Goal: Transaction & Acquisition: Download file/media

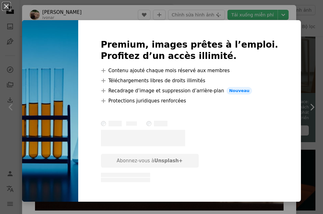
scroll to position [536, 0]
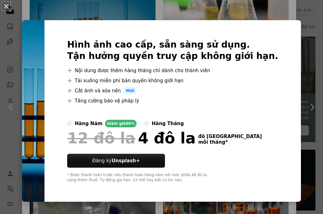
click at [300, 11] on div "An X shape Hình ảnh cao cấp, sẵn sàng sử dụng. Tận hưởng quyền truy cập không g…" at bounding box center [161, 107] width 323 height 214
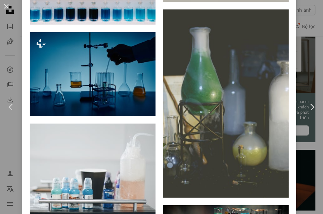
scroll to position [1104, 0]
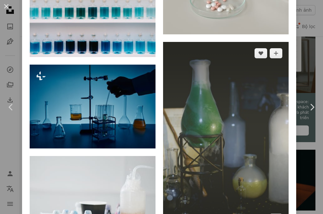
click at [190, 115] on img at bounding box center [226, 136] width 126 height 189
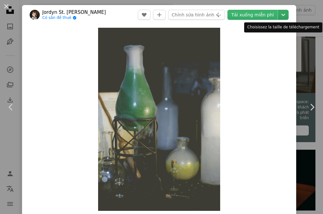
click at [280, 12] on icon "Chevron down" at bounding box center [283, 15] width 10 height 8
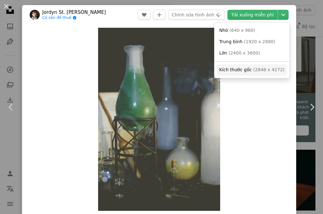
click at [255, 72] on font "2848 x 4272" at bounding box center [269, 69] width 28 height 5
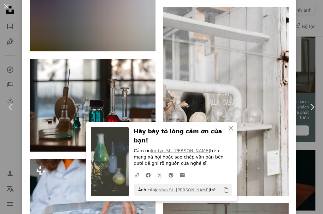
scroll to position [2113, 0]
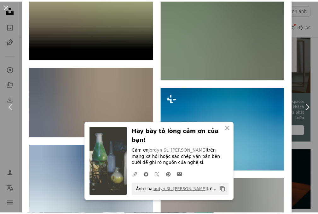
scroll to position [0, 0]
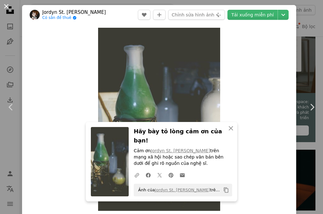
click at [9, 9] on button "An X shape" at bounding box center [7, 7] width 8 height 8
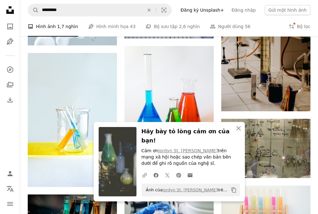
scroll to position [439, 0]
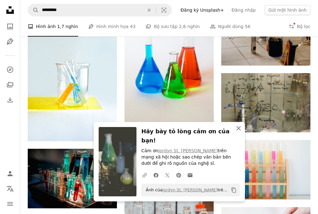
click at [238, 131] on icon "button" at bounding box center [239, 128] width 4 height 4
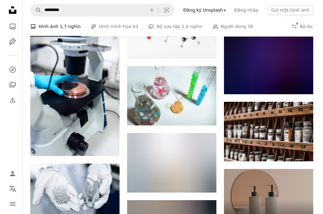
scroll to position [1575, 0]
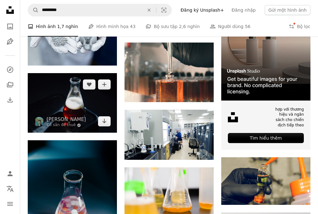
click at [87, 103] on img at bounding box center [72, 103] width 89 height 60
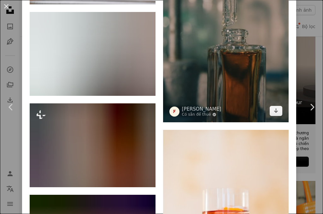
scroll to position [442, 0]
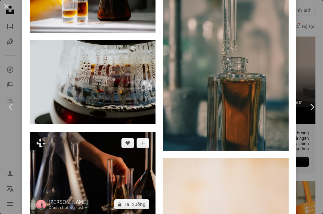
click at [115, 132] on img at bounding box center [93, 174] width 126 height 84
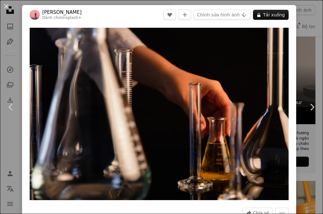
click at [297, 20] on div "An X shape Chevron left Chevron right [PERSON_NAME] Dành cho Unsplash+ A heart …" at bounding box center [161, 107] width 323 height 214
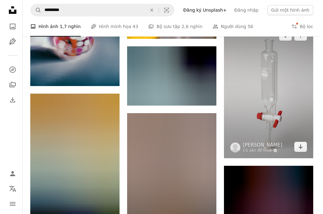
scroll to position [1764, 0]
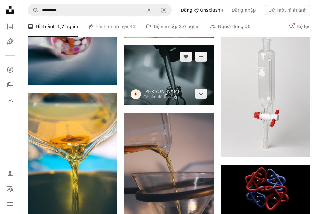
click at [195, 75] on img at bounding box center [169, 75] width 89 height 60
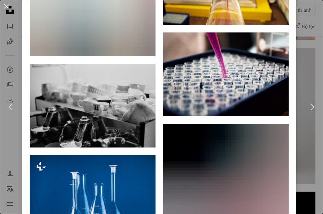
scroll to position [1640, 0]
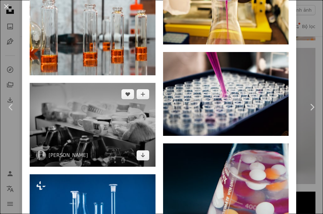
click at [95, 83] on img at bounding box center [93, 125] width 126 height 84
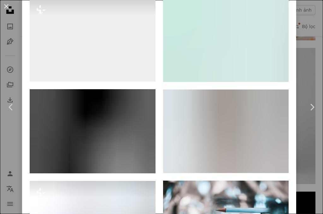
scroll to position [1482, 0]
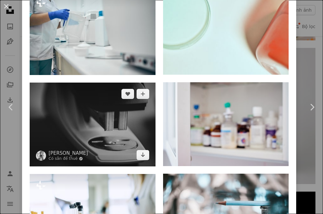
click at [107, 88] on img at bounding box center [93, 125] width 126 height 84
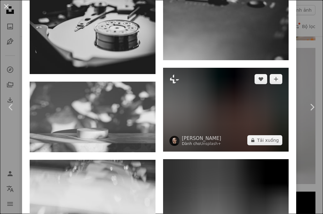
scroll to position [1230, 0]
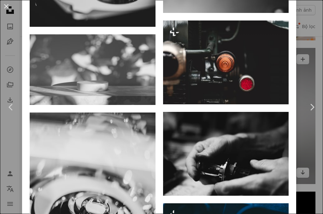
click at [307, 18] on div "An X shape Chevron left Chevron right [PERSON_NAME] Có sẵn để thuê A checkmark …" at bounding box center [161, 107] width 323 height 214
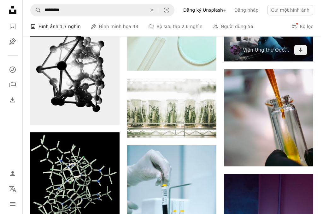
scroll to position [1953, 0]
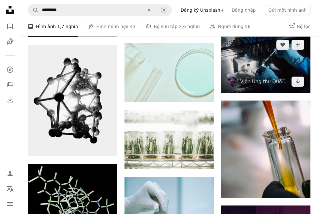
click at [264, 63] on img at bounding box center [265, 63] width 89 height 60
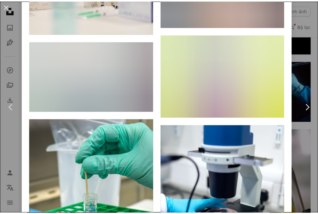
scroll to position [2208, 0]
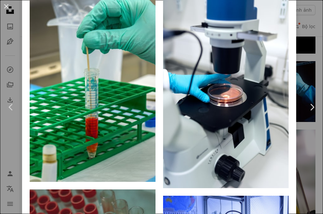
click at [313, 19] on div "An X shape Chevron left Chevron right Viện Ung thư Quốc gia NCI A heart A plus …" at bounding box center [161, 107] width 323 height 214
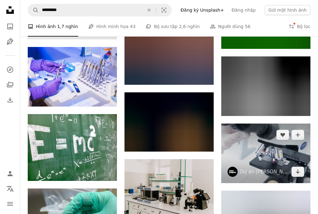
scroll to position [4003, 0]
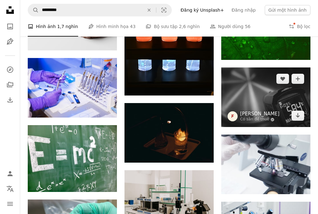
click at [260, 112] on font "[PERSON_NAME]" at bounding box center [259, 114] width 39 height 6
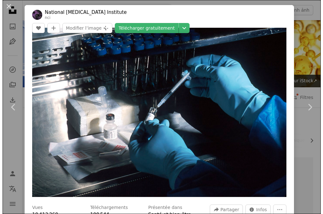
scroll to position [4066, 0]
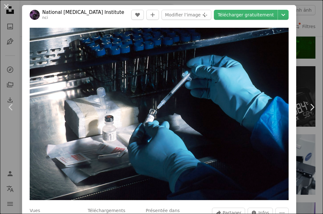
click at [303, 53] on div "An X shape Chevron left Chevron right National [MEDICAL_DATA] Institute nci A h…" at bounding box center [161, 107] width 323 height 214
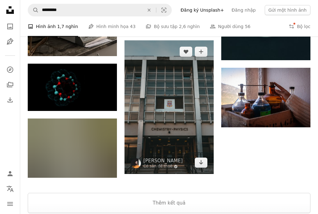
scroll to position [4927, 0]
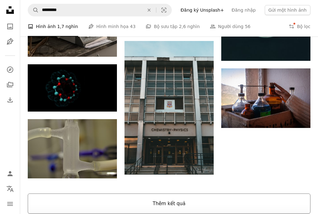
click at [173, 202] on font "Thêm kết quả" at bounding box center [169, 204] width 33 height 6
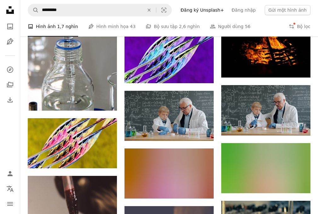
scroll to position [6443, 0]
